Goal: Check status: Check status

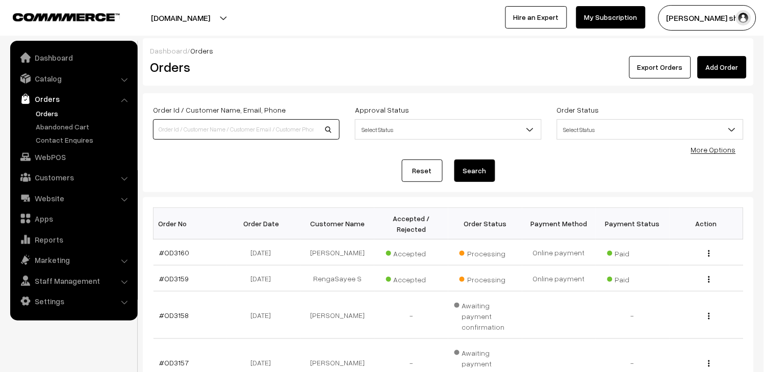
click at [246, 122] on input at bounding box center [246, 129] width 187 height 20
type input "od3129"
click at [465, 158] on div "Order Id / Customer Name, Email, Phone od3129 Approval Status Select Status Awa…" at bounding box center [448, 143] width 591 height 79
click at [464, 165] on button "Search" at bounding box center [475, 171] width 41 height 22
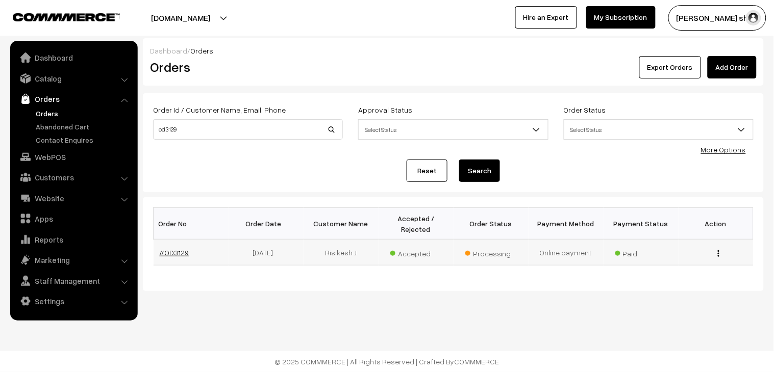
click at [172, 248] on link "#OD3129" at bounding box center [175, 252] width 30 height 9
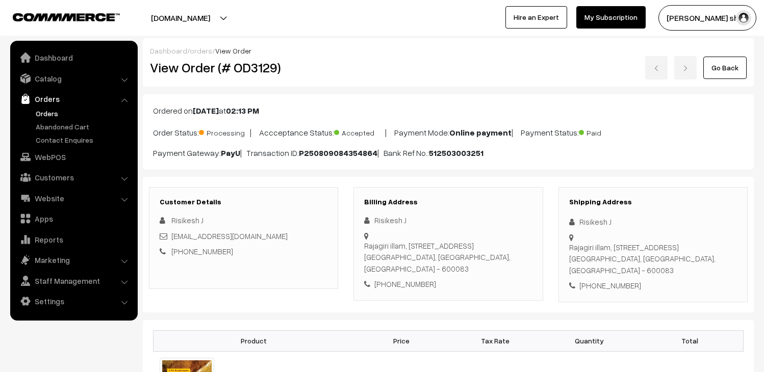
scroll to position [453, 0]
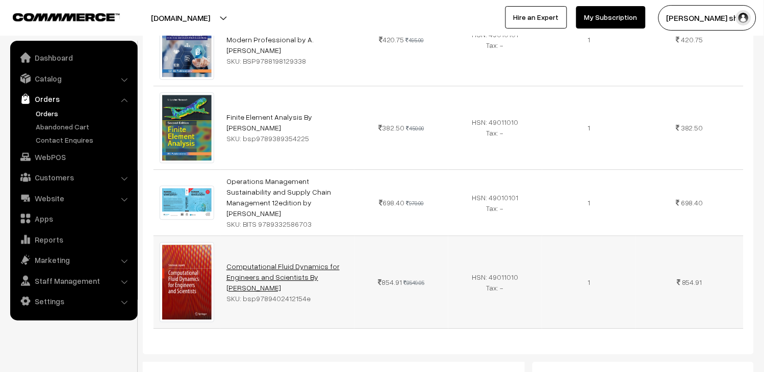
click at [285, 262] on link "Computational Fluid Dynamics for Engineers and Scientists By [PERSON_NAME]" at bounding box center [283, 277] width 113 height 30
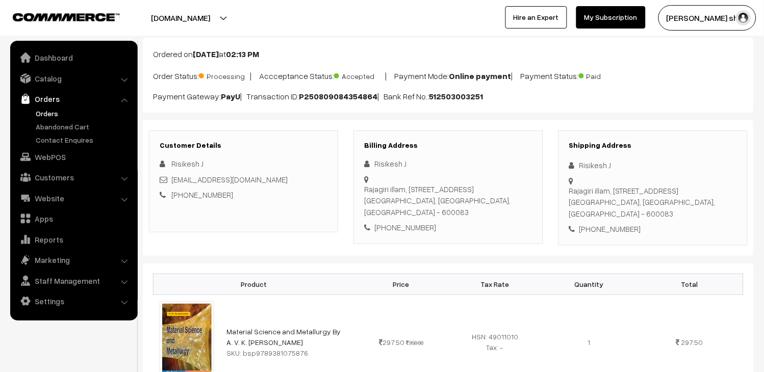
scroll to position [0, 0]
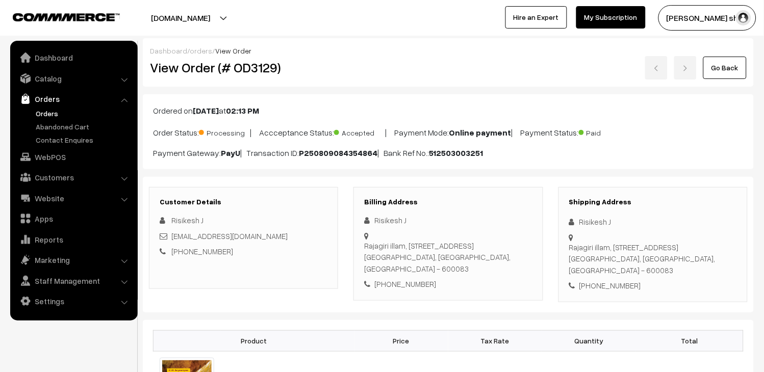
click at [41, 112] on link "Orders" at bounding box center [83, 113] width 101 height 11
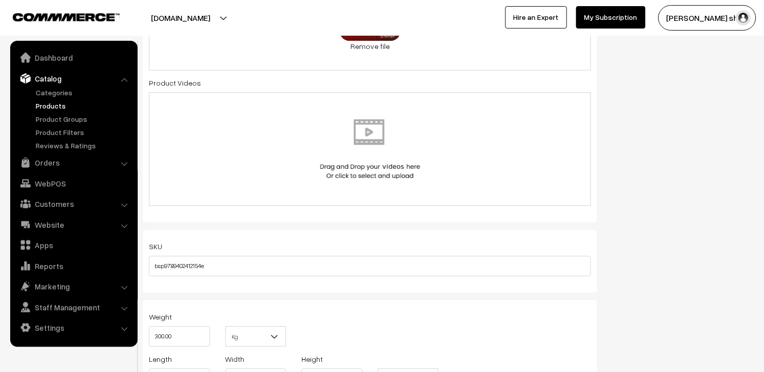
scroll to position [737, 0]
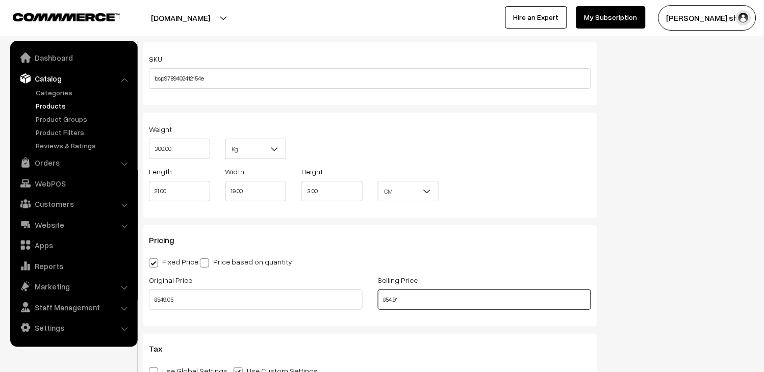
click at [472, 302] on input "854.91" at bounding box center [485, 300] width 214 height 20
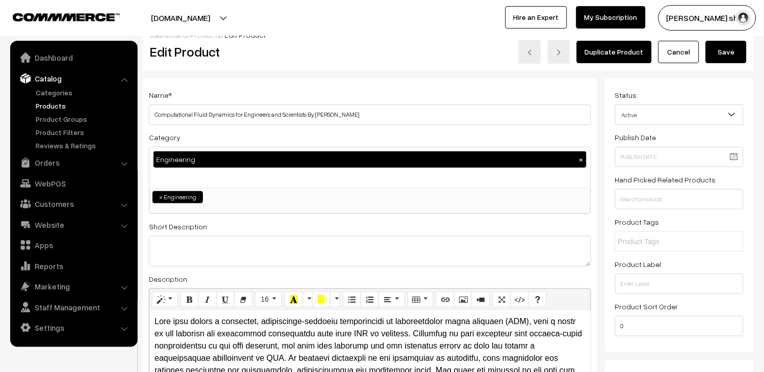
scroll to position [0, 0]
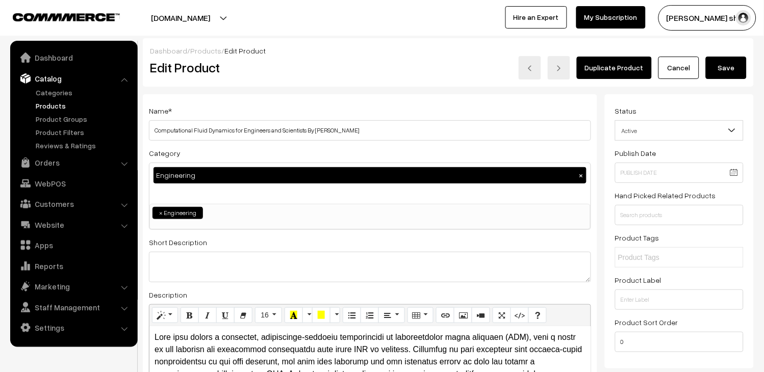
click at [643, 131] on span "Active" at bounding box center [680, 131] width 128 height 18
click at [641, 134] on span "Active" at bounding box center [680, 131] width 128 height 18
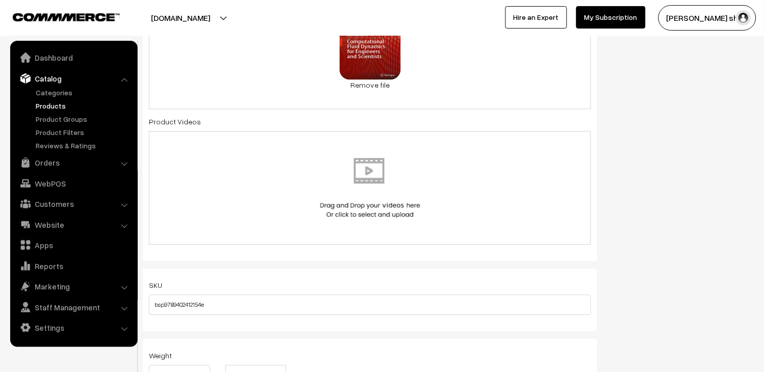
scroll to position [793, 0]
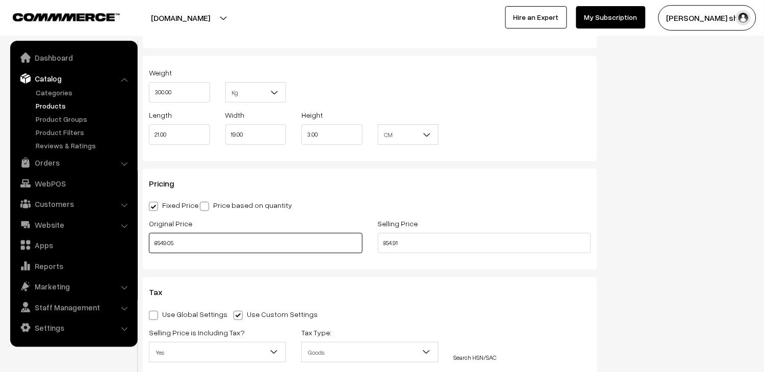
click at [276, 249] on input "8549.05" at bounding box center [256, 243] width 214 height 20
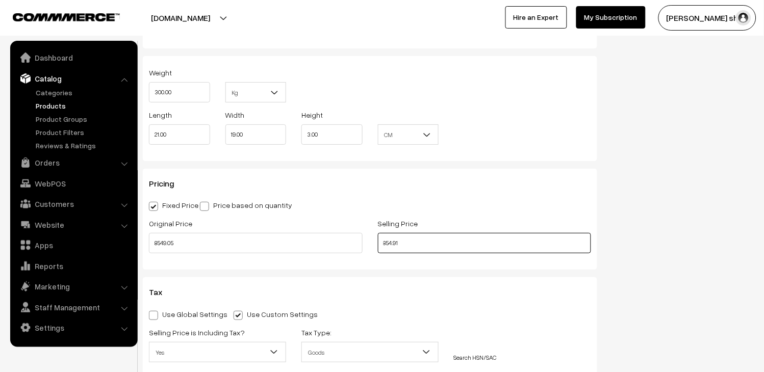
click at [447, 242] on input "854.91" at bounding box center [485, 243] width 214 height 20
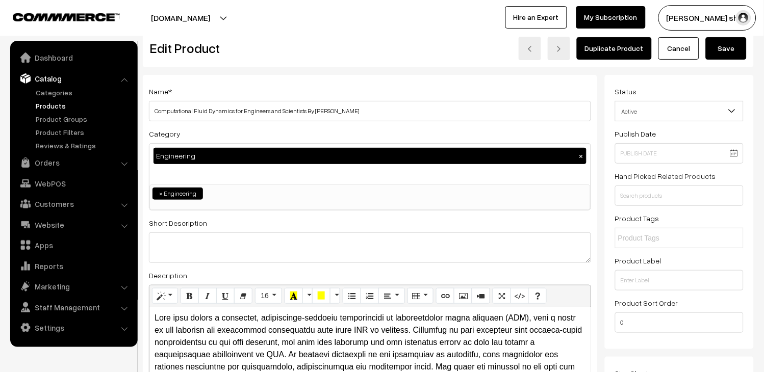
scroll to position [0, 0]
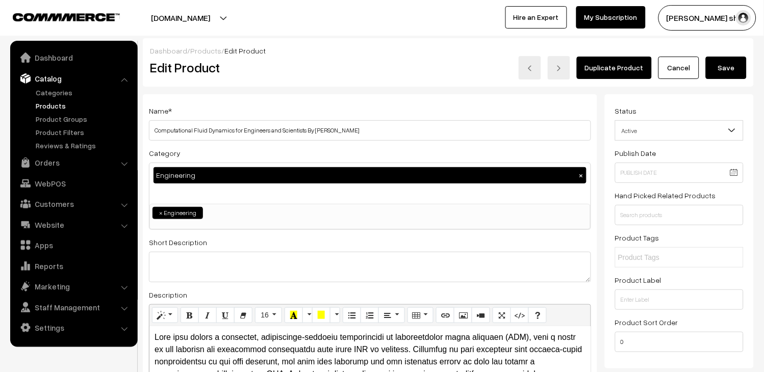
click at [665, 133] on span "Active" at bounding box center [680, 131] width 128 height 18
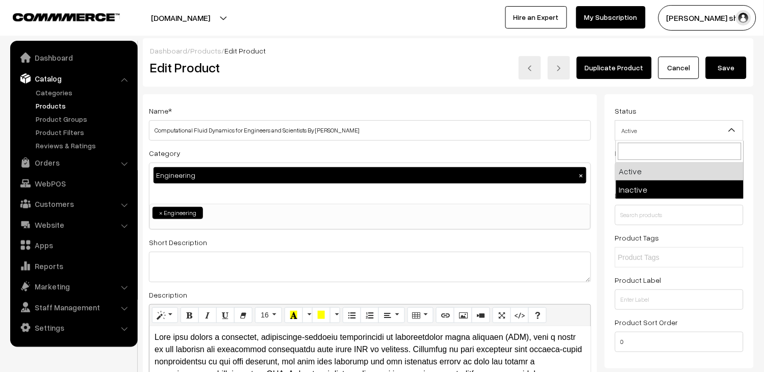
select select "2"
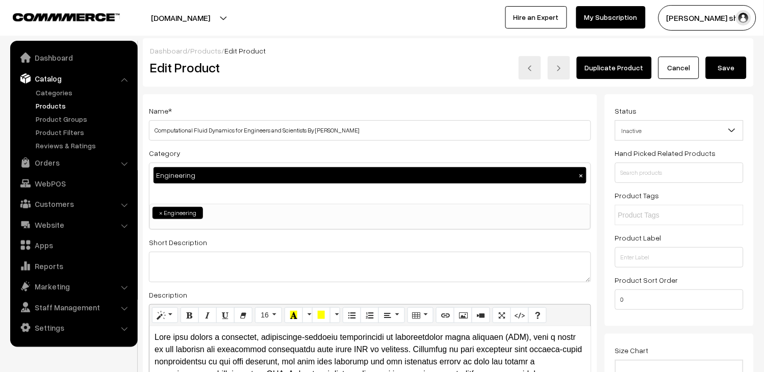
click at [738, 70] on button "Save" at bounding box center [726, 68] width 41 height 22
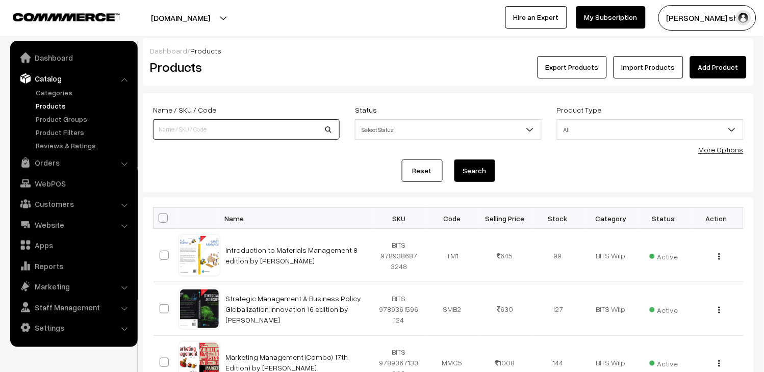
click at [225, 138] on input at bounding box center [246, 129] width 187 height 20
click at [59, 108] on link "Products" at bounding box center [83, 106] width 101 height 11
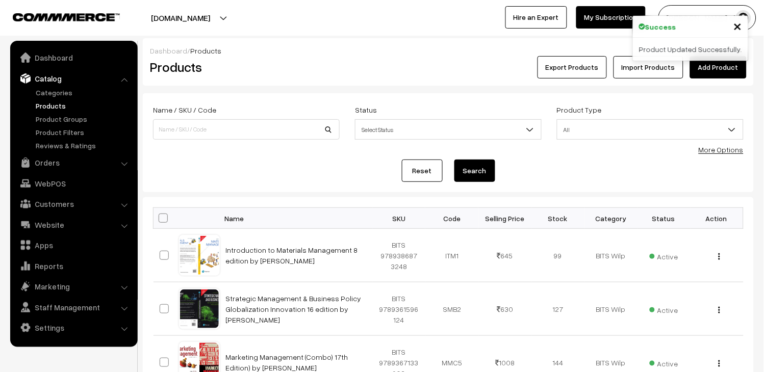
click at [55, 104] on link "Products" at bounding box center [83, 106] width 101 height 11
click at [47, 99] on ul "Categories" at bounding box center [74, 119] width 122 height 64
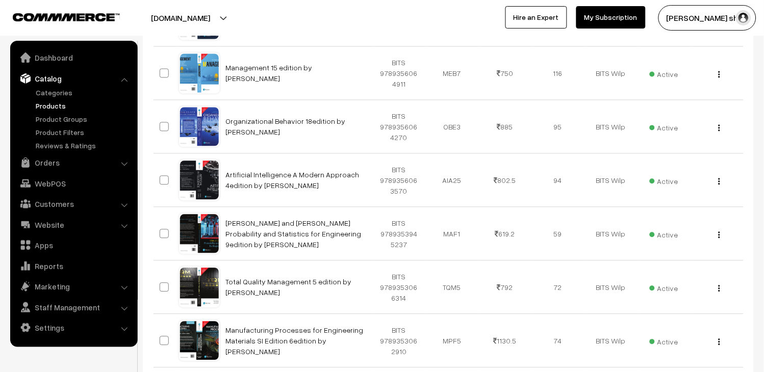
scroll to position [453, 0]
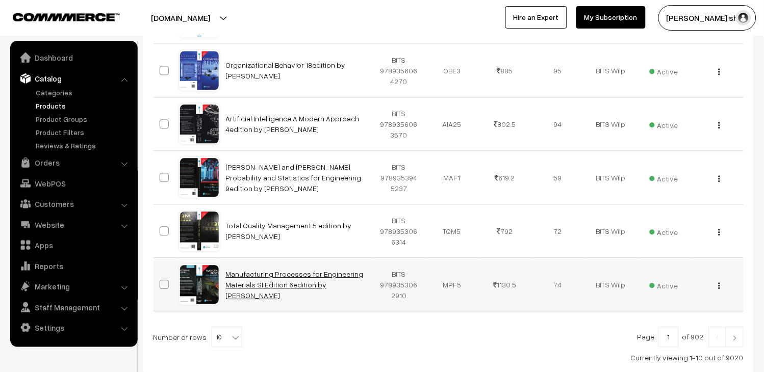
click at [262, 276] on link "Manufacturing Processes for Engineering Materials SI Edition 6edition by Serope…" at bounding box center [295, 285] width 138 height 30
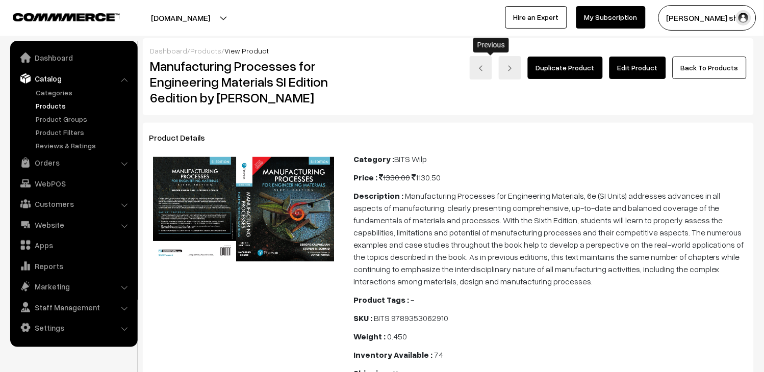
click at [492, 70] on link at bounding box center [481, 67] width 22 height 23
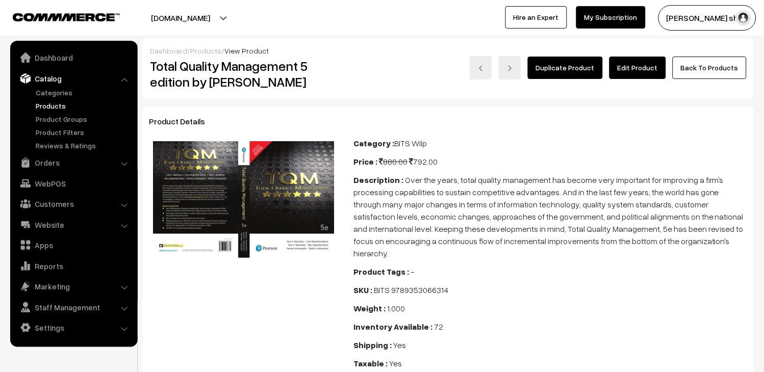
click at [695, 71] on link "Back To Products" at bounding box center [710, 68] width 74 height 22
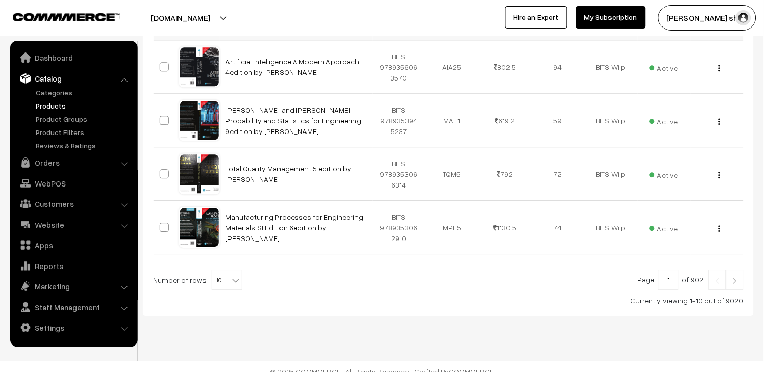
scroll to position [227, 0]
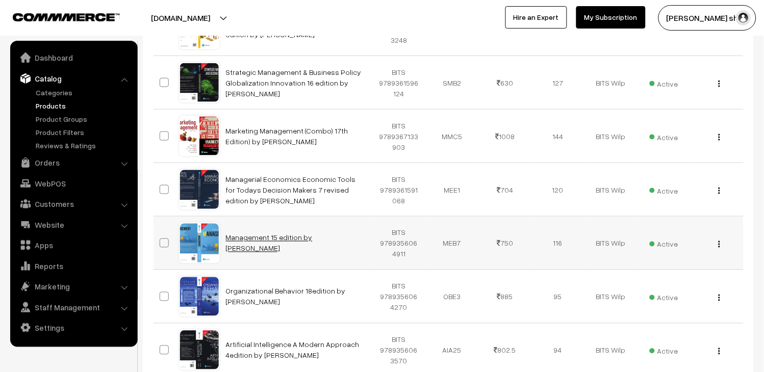
click at [310, 245] on link "Management 15 edition by [PERSON_NAME]" at bounding box center [269, 243] width 87 height 19
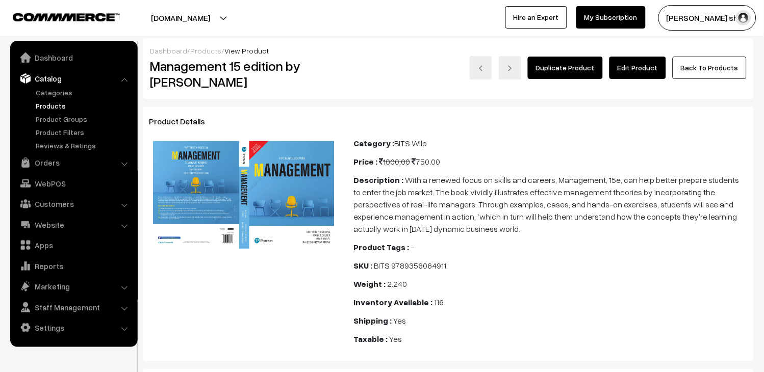
click at [703, 61] on link "Back To Products" at bounding box center [710, 68] width 74 height 22
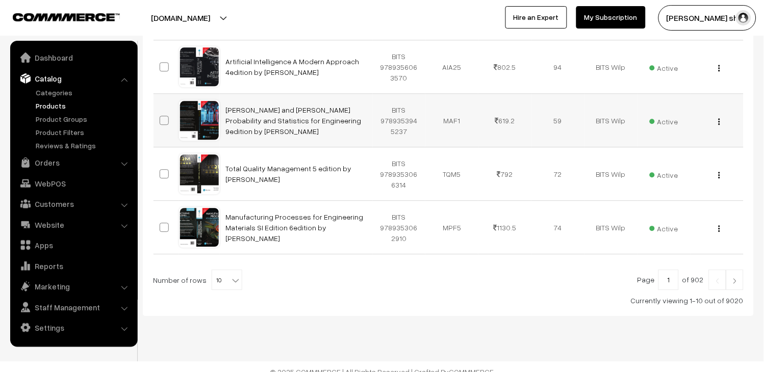
scroll to position [521, 0]
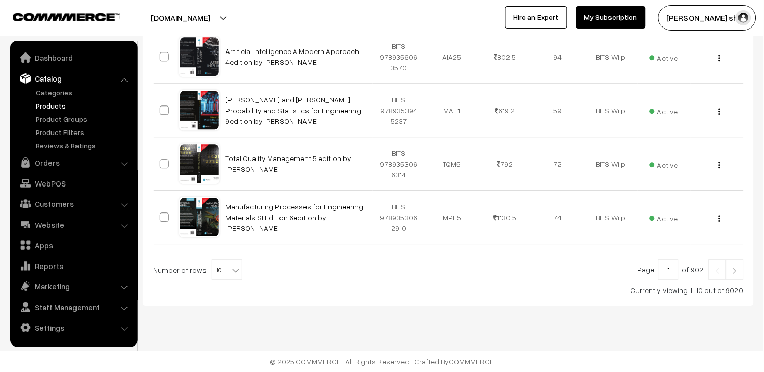
click at [231, 270] on b at bounding box center [236, 270] width 10 height 10
select select "100"
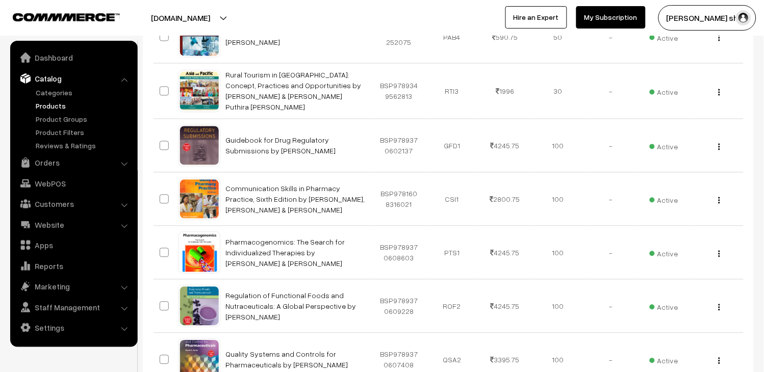
scroll to position [1429, 0]
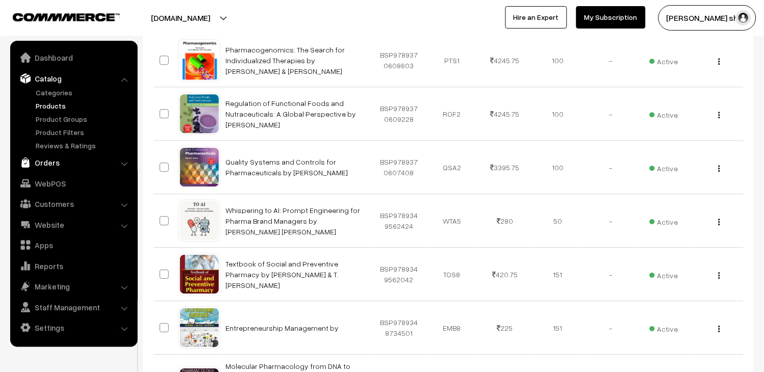
click at [47, 162] on link "Orders" at bounding box center [73, 163] width 121 height 18
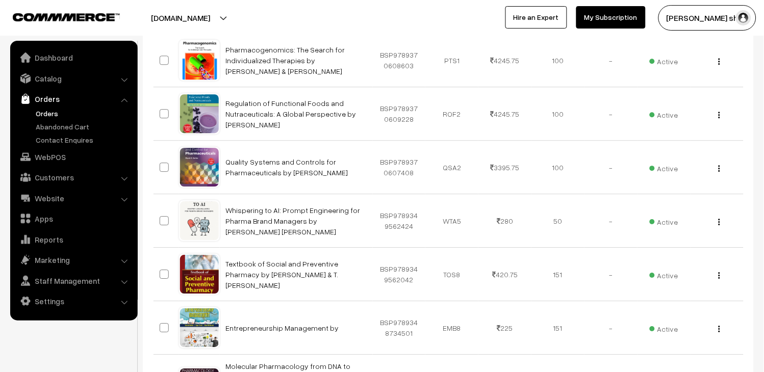
click at [47, 111] on link "Orders" at bounding box center [83, 113] width 101 height 11
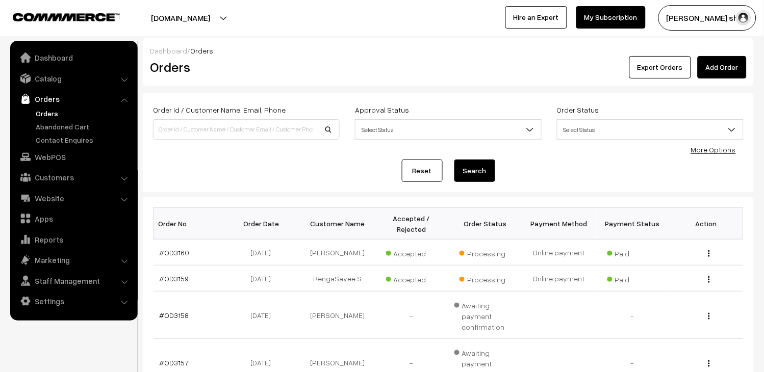
click at [53, 113] on link "Orders" at bounding box center [83, 113] width 101 height 11
click at [43, 114] on link "Orders" at bounding box center [83, 113] width 101 height 11
click at [52, 114] on link "Orders" at bounding box center [83, 113] width 101 height 11
click at [48, 114] on link "Orders" at bounding box center [83, 113] width 101 height 11
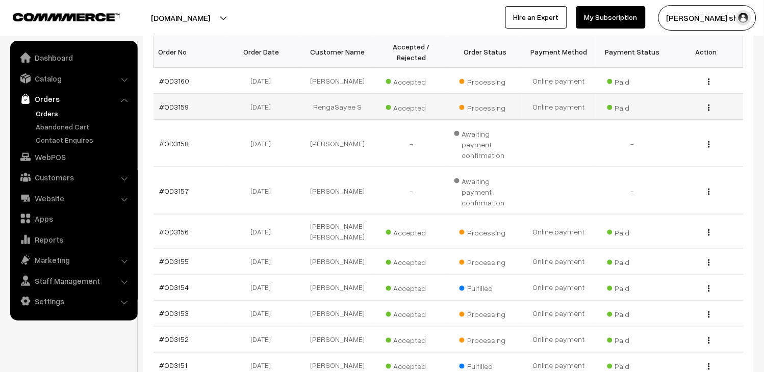
scroll to position [170, 0]
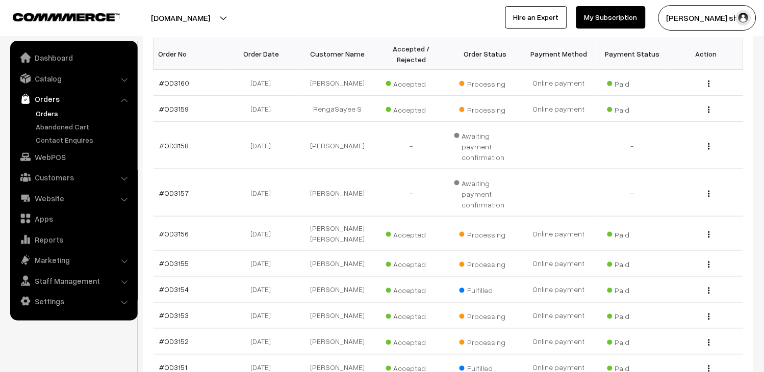
click at [58, 111] on link "Orders" at bounding box center [83, 113] width 101 height 11
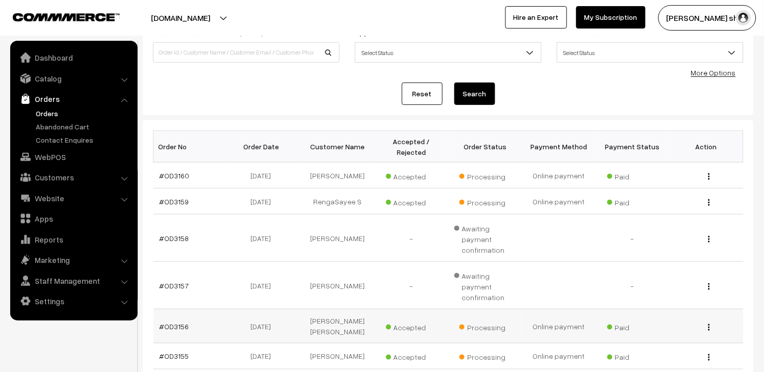
scroll to position [57, 0]
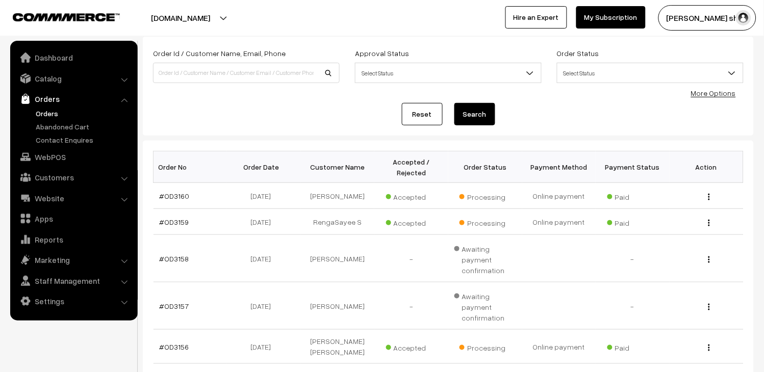
click at [51, 112] on link "Orders" at bounding box center [83, 113] width 101 height 11
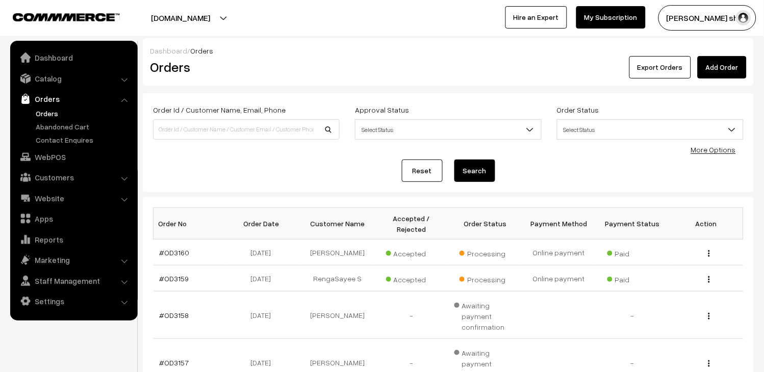
click at [36, 111] on link "Orders" at bounding box center [83, 113] width 101 height 11
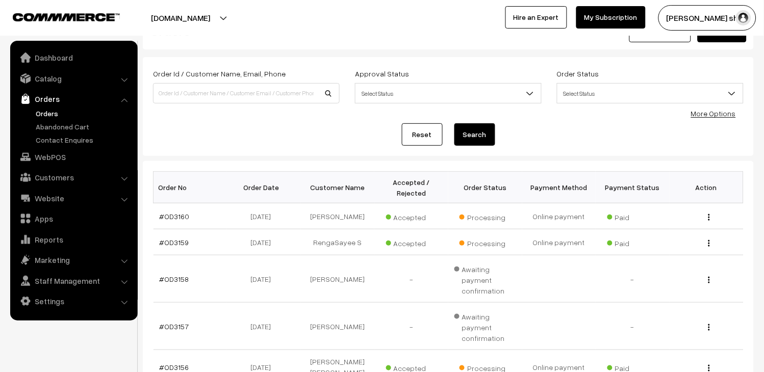
scroll to position [57, 0]
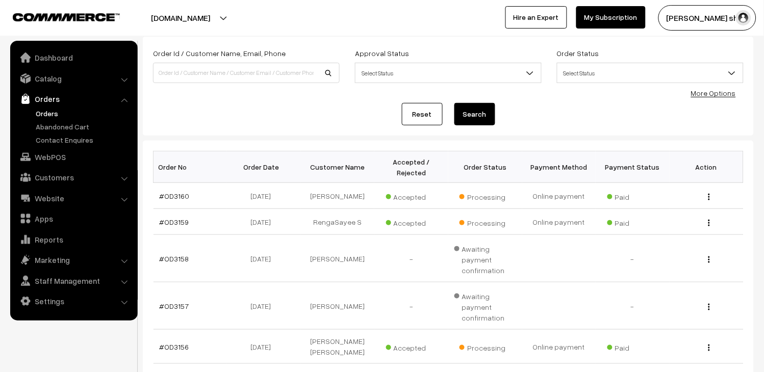
click at [54, 114] on link "Orders" at bounding box center [83, 113] width 101 height 11
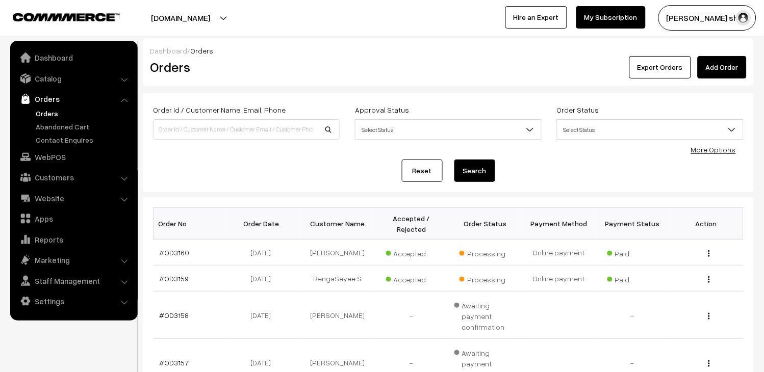
click at [47, 115] on link "Orders" at bounding box center [83, 113] width 101 height 11
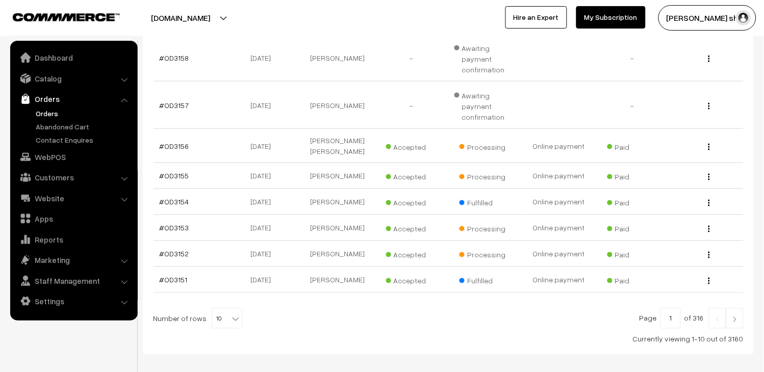
scroll to position [278, 0]
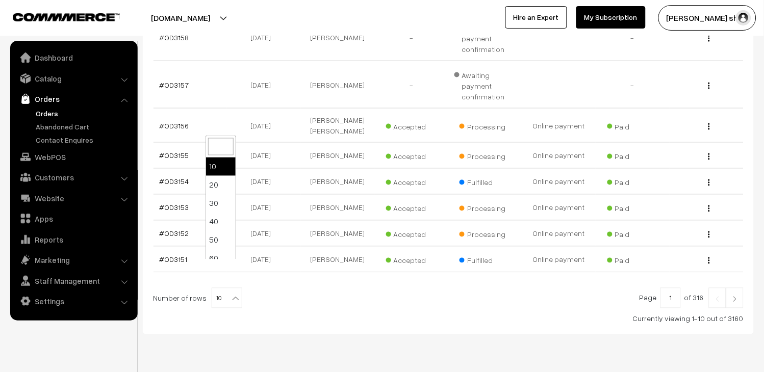
click at [223, 289] on span "10" at bounding box center [227, 299] width 30 height 20
select select "100"
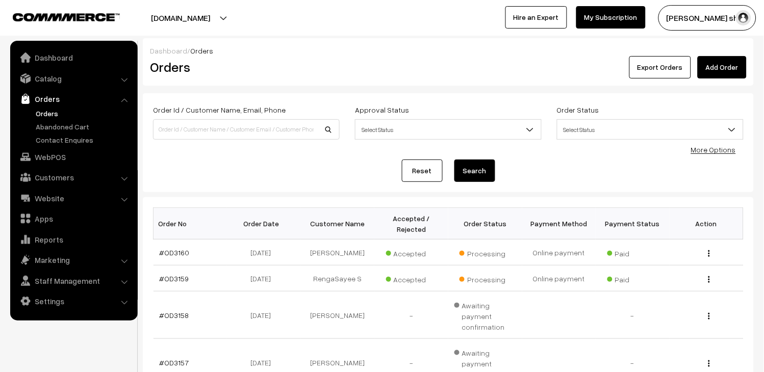
click at [41, 105] on link "Orders" at bounding box center [73, 99] width 121 height 18
click at [42, 113] on link "Orders" at bounding box center [83, 113] width 101 height 11
